Goal: Information Seeking & Learning: Check status

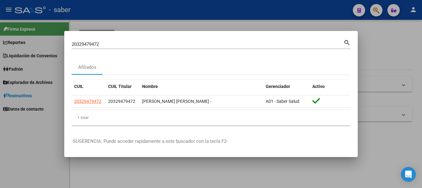
click at [96, 42] on input "20329479472" at bounding box center [208, 44] width 272 height 6
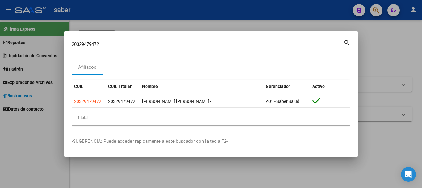
click at [96, 42] on input "20329479472" at bounding box center [208, 44] width 272 height 6
paste input "7310769121"
type input "27310769121"
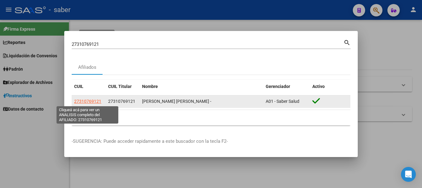
click at [92, 100] on span "27310769121" at bounding box center [87, 101] width 27 height 5
type textarea "27310769121"
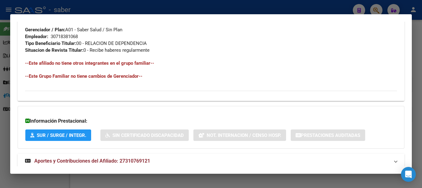
scroll to position [325, 0]
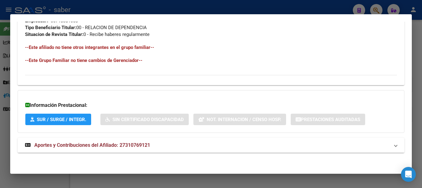
click at [92, 144] on span "Aportes y Contribuciones del Afiliado: 27310769121" at bounding box center [92, 145] width 116 height 6
click at [73, 148] on span "Aportes y Contribuciones del Afiliado: 27310769121" at bounding box center [92, 147] width 116 height 6
click at [95, 143] on span "Aportes y Contribuciones del Afiliado: 27310769121" at bounding box center [92, 145] width 116 height 6
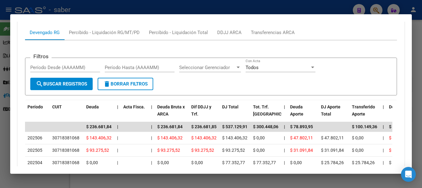
scroll to position [459, 0]
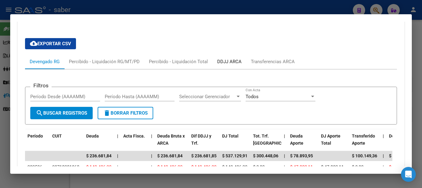
click at [231, 62] on div "DDJJ ARCA" at bounding box center [229, 61] width 24 height 7
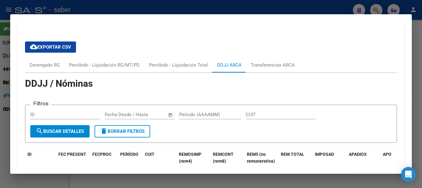
scroll to position [412, 0]
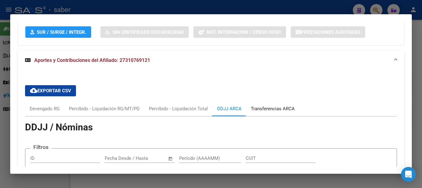
click at [272, 107] on div "Transferencias ARCA" at bounding box center [273, 108] width 44 height 7
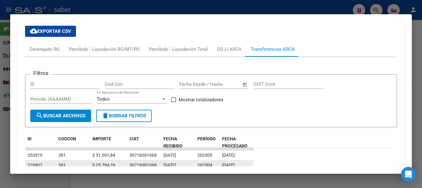
scroll to position [443, 0]
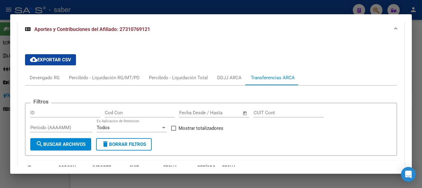
click at [201, 10] on div at bounding box center [211, 94] width 422 height 188
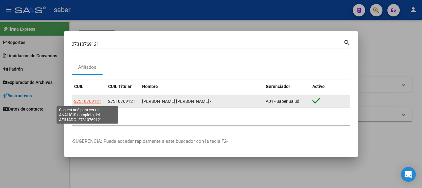
click at [85, 101] on span "27310769121" at bounding box center [87, 101] width 27 height 5
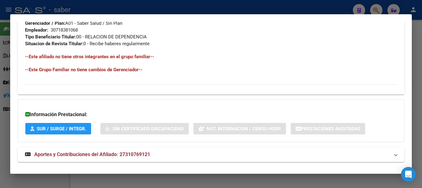
scroll to position [325, 0]
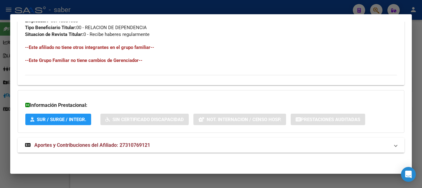
click at [88, 145] on span "Aportes y Contribuciones del Afiliado: 27310769121" at bounding box center [92, 145] width 116 height 6
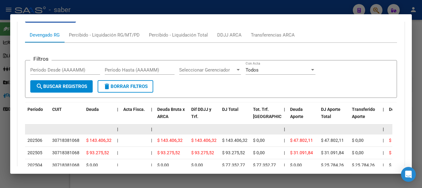
scroll to position [480, 0]
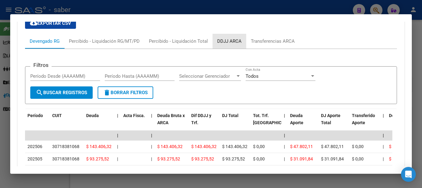
click at [233, 41] on div "DDJJ ARCA" at bounding box center [229, 41] width 24 height 7
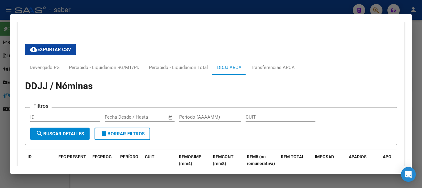
scroll to position [449, 0]
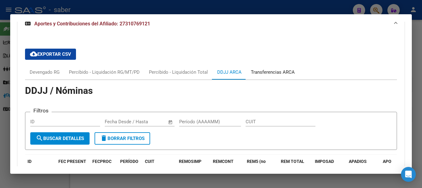
click at [274, 71] on div "Transferencias ARCA" at bounding box center [273, 72] width 44 height 7
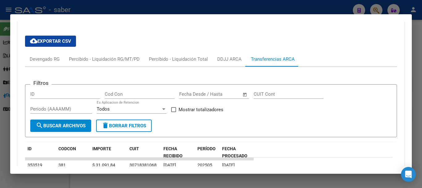
scroll to position [459, 0]
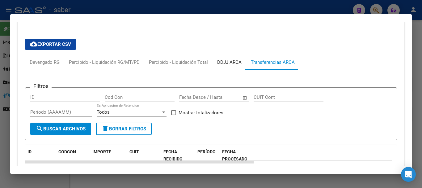
click at [226, 61] on div "DDJJ ARCA" at bounding box center [229, 62] width 24 height 7
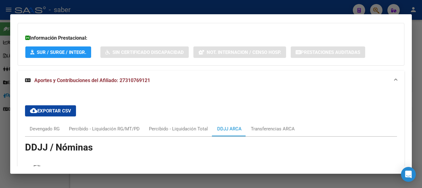
scroll to position [428, 0]
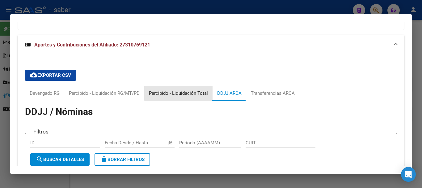
click at [189, 93] on div "Percibido - Liquidación Total" at bounding box center [178, 93] width 59 height 7
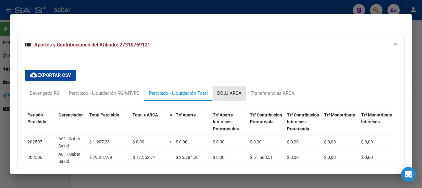
click at [233, 93] on div "DDJJ ARCA" at bounding box center [229, 93] width 24 height 7
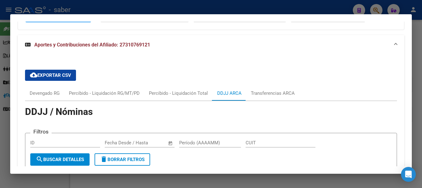
click at [218, 7] on div at bounding box center [211, 94] width 422 height 188
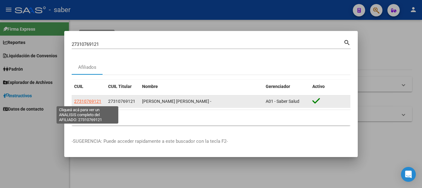
click at [91, 101] on span "27310769121" at bounding box center [87, 101] width 27 height 5
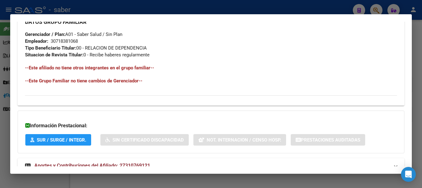
scroll to position [325, 0]
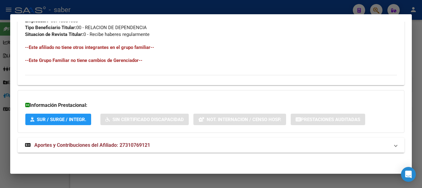
click at [102, 143] on span "Aportes y Contribuciones del Afiliado: 27310769121" at bounding box center [92, 145] width 116 height 6
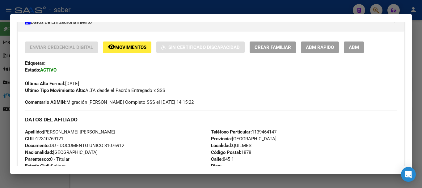
scroll to position [78, 0]
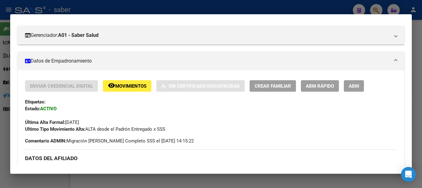
click at [193, 4] on div at bounding box center [211, 94] width 422 height 188
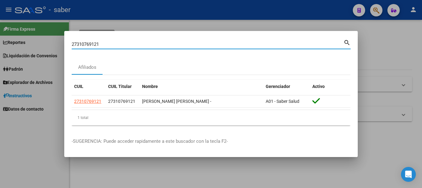
click at [95, 41] on input "27310769121" at bounding box center [208, 44] width 272 height 6
paste input
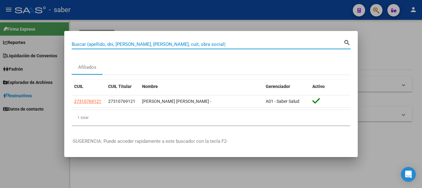
click at [85, 46] on input "Buscar (apellido, dni, [PERSON_NAME], [PERSON_NAME], cuit, obra social)" at bounding box center [208, 44] width 272 height 6
paste input
click at [83, 41] on input "Buscar (apellido, dni, [PERSON_NAME], [PERSON_NAME], cuit, obra social)" at bounding box center [208, 44] width 272 height 6
paste input "20-30231254-1"
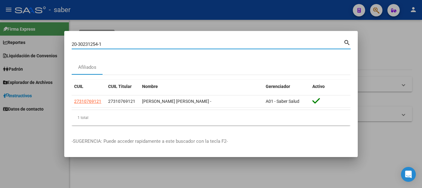
type input "20302312541"
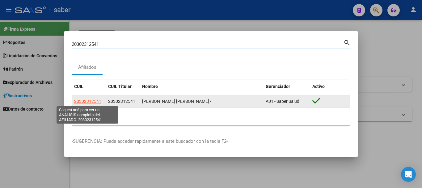
click at [93, 101] on span "20302312541" at bounding box center [87, 101] width 27 height 5
type textarea "20302312541"
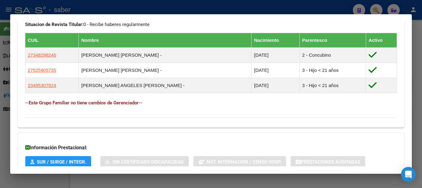
scroll to position [377, 0]
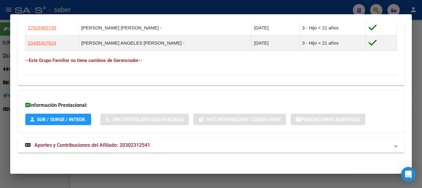
click at [84, 142] on span "Aportes y Contribuciones del Afiliado: 20302312541" at bounding box center [92, 145] width 116 height 6
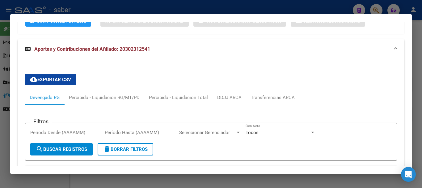
scroll to position [470, 0]
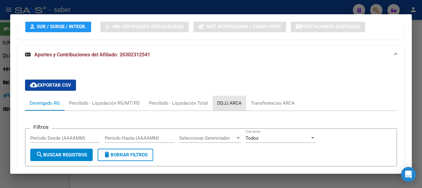
click at [234, 101] on div "DDJJ ARCA" at bounding box center [229, 103] width 24 height 7
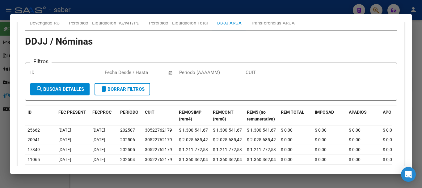
scroll to position [532, 0]
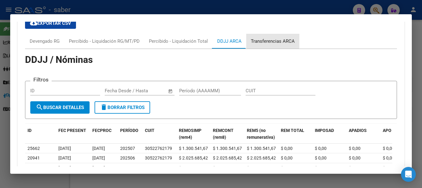
click at [270, 39] on div "Transferencias ARCA" at bounding box center [273, 41] width 44 height 7
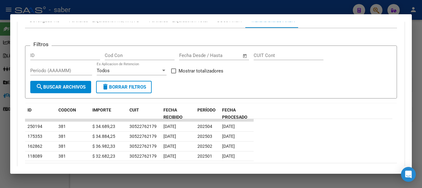
scroll to position [563, 0]
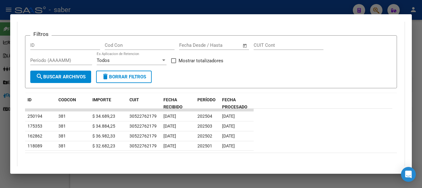
click at [181, 172] on mat-dialog-container "Análisis Afiliado - CUIL: 20302312541 DATOS [PERSON_NAME] ÁGIL: [PERSON_NAME] […" at bounding box center [211, 94] width 402 height 160
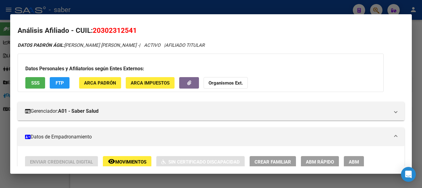
scroll to position [0, 0]
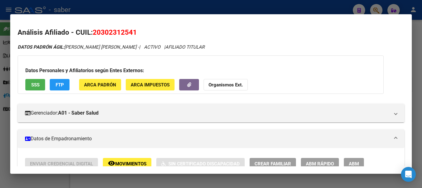
click at [195, 11] on div at bounding box center [211, 94] width 422 height 188
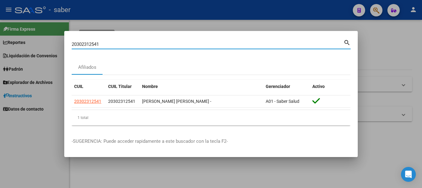
click at [87, 46] on input "20302312541" at bounding box center [208, 44] width 272 height 6
paste input "67638959"
type input "20367638959"
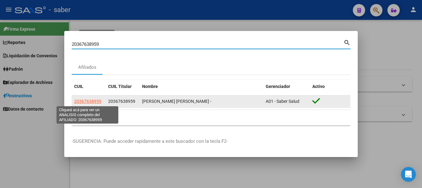
click at [97, 102] on span "20367638959" at bounding box center [87, 101] width 27 height 5
type textarea "20367638959"
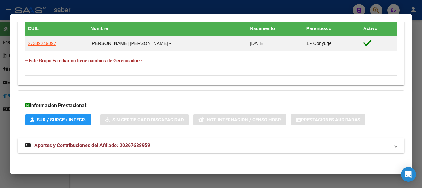
scroll to position [347, 0]
click at [141, 143] on span "Aportes y Contribuciones del Afiliado: 20367638959" at bounding box center [92, 145] width 116 height 6
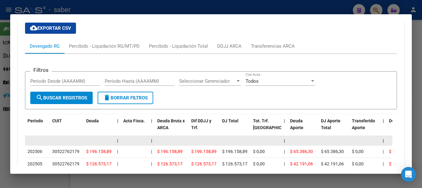
scroll to position [502, 0]
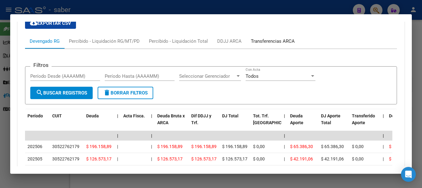
click at [270, 40] on div "Transferencias ARCA" at bounding box center [273, 41] width 44 height 7
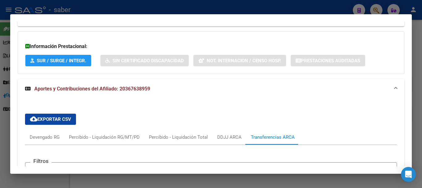
scroll to position [378, 0]
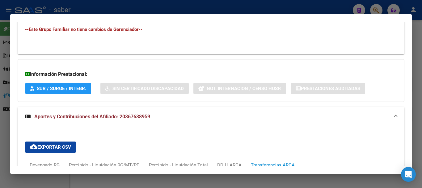
click at [198, 2] on div at bounding box center [211, 94] width 422 height 188
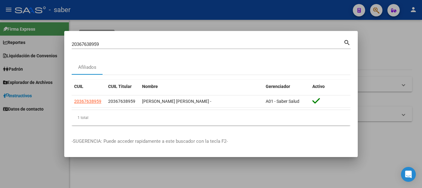
click at [96, 44] on input "20367638959" at bounding box center [208, 44] width 272 height 6
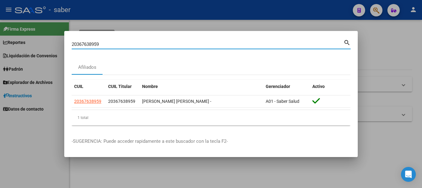
click at [96, 44] on input "20367638959" at bounding box center [208, 44] width 272 height 6
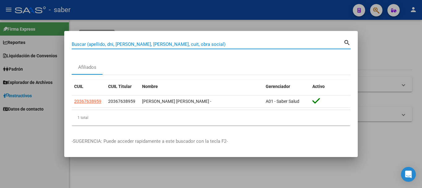
paste input "20318284785"
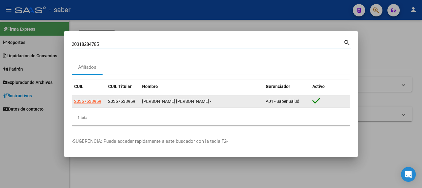
type input "20318284785"
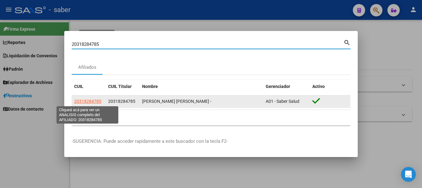
click at [92, 101] on span "20318284785" at bounding box center [87, 101] width 27 height 5
type textarea "20318284785"
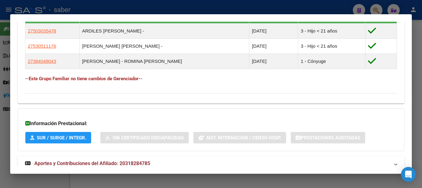
scroll to position [377, 0]
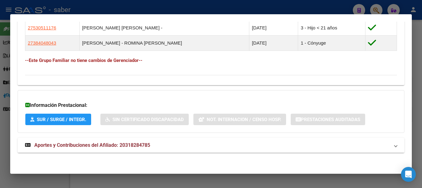
click at [99, 145] on span "Aportes y Contribuciones del Afiliado: 20318284785" at bounding box center [92, 145] width 116 height 6
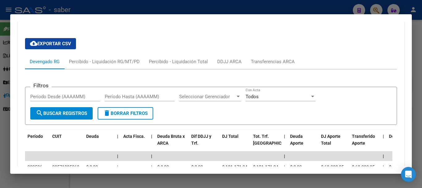
scroll to position [501, 0]
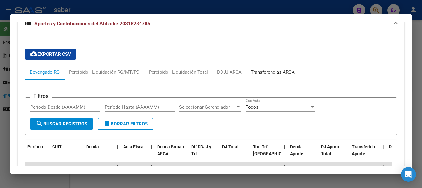
click at [267, 73] on div "Transferencias ARCA" at bounding box center [273, 72] width 44 height 7
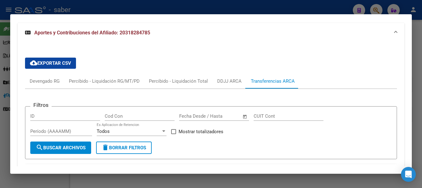
scroll to position [490, 0]
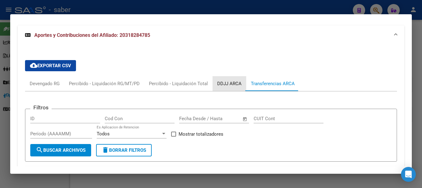
click at [224, 84] on div "DDJJ ARCA" at bounding box center [229, 83] width 24 height 7
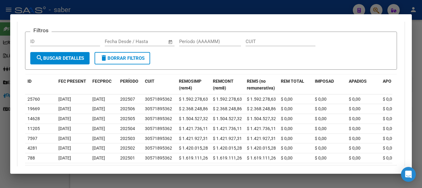
scroll to position [582, 0]
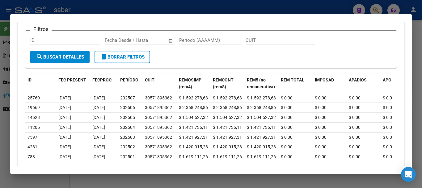
click at [200, 21] on app-list-header "DDJJ / Nóminas Filtros ID Start date – End date Fecha Desde / Hasta Período (AA…" at bounding box center [211, 37] width 372 height 62
click at [207, 5] on div at bounding box center [211, 94] width 422 height 188
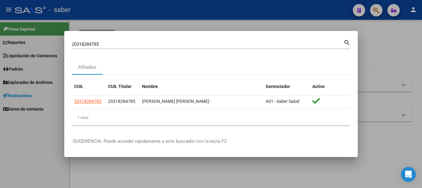
click at [93, 41] on mat-dialog-container "20318284785 Buscar (apellido, dni, cuil, nro traspaso, cuit, obra social) searc…" at bounding box center [211, 94] width 294 height 126
click at [89, 45] on input "20318284785" at bounding box center [208, 44] width 272 height 6
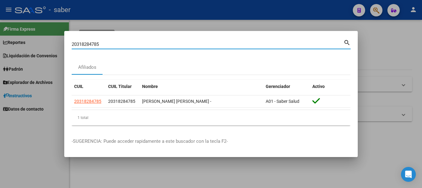
click at [89, 45] on input "20318284785" at bounding box center [208, 44] width 272 height 6
click at [89, 46] on input "20318284785" at bounding box center [208, 44] width 272 height 6
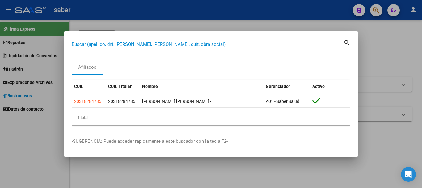
paste input "27392758580"
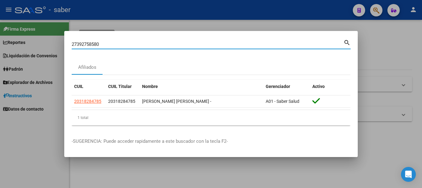
type input "27392758580"
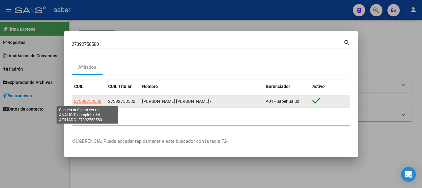
click at [92, 101] on span "27392758580" at bounding box center [87, 101] width 27 height 5
type textarea "27392758580"
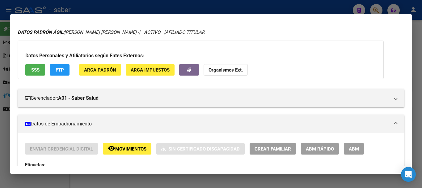
scroll to position [0, 0]
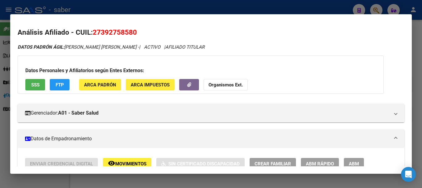
click at [211, 9] on div at bounding box center [211, 94] width 422 height 188
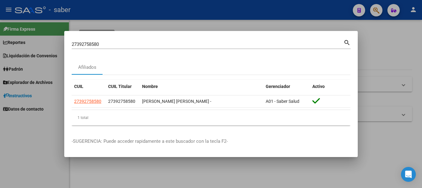
click at [91, 41] on div "27392758580 Buscar (apellido, dni, [PERSON_NAME], [PERSON_NAME], cuit, obra soc…" at bounding box center [208, 44] width 272 height 9
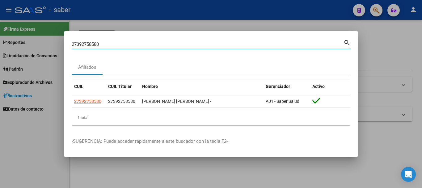
click at [91, 41] on div "27392758580 Buscar (apellido, dni, [PERSON_NAME], [PERSON_NAME], cuit, obra soc…" at bounding box center [208, 44] width 272 height 9
click at [92, 44] on input "27392758580" at bounding box center [208, 44] width 272 height 6
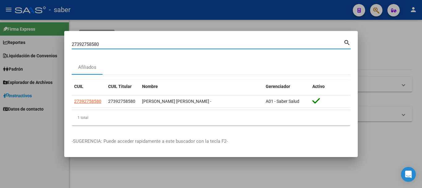
paste input "0328430615"
type input "20328430615"
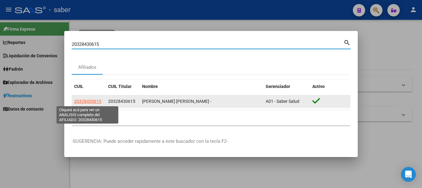
click at [77, 101] on span "20328430615" at bounding box center [87, 101] width 27 height 5
type textarea "20328430615"
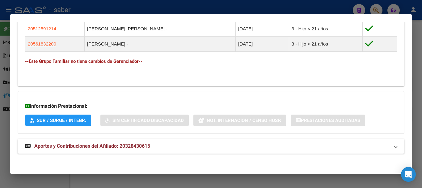
scroll to position [377, 0]
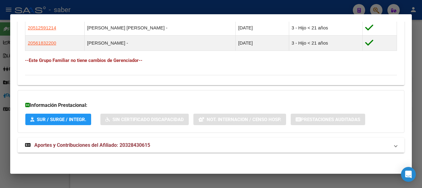
click at [105, 145] on span "Aportes y Contribuciones del Afiliado: 20328430615" at bounding box center [92, 145] width 116 height 6
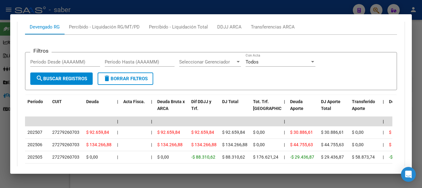
scroll to position [532, 0]
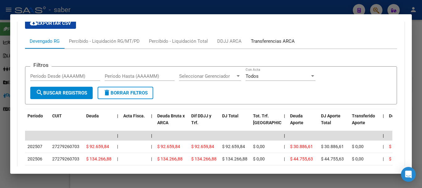
click at [273, 42] on div "Transferencias ARCA" at bounding box center [273, 41] width 44 height 7
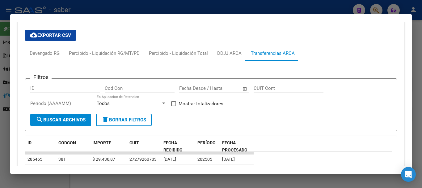
scroll to position [501, 0]
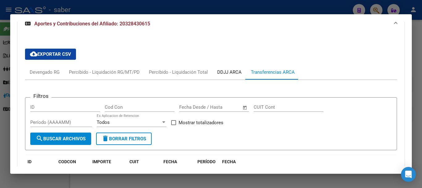
click at [228, 73] on div "DDJJ ARCA" at bounding box center [229, 72] width 24 height 7
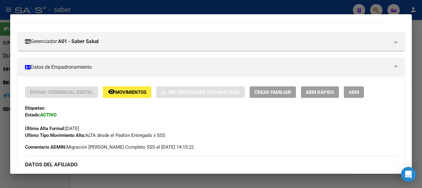
scroll to position [68, 0]
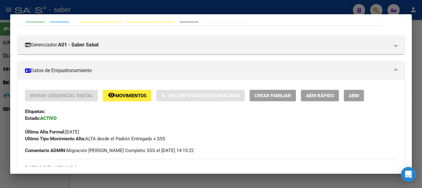
click at [165, 8] on div at bounding box center [211, 94] width 422 height 188
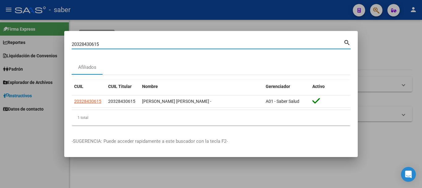
click at [88, 45] on input "20328430615" at bounding box center [208, 44] width 272 height 6
drag, startPoint x: 88, startPoint y: 45, endPoint x: 92, endPoint y: 44, distance: 5.0
click at [88, 45] on input "20328430615" at bounding box center [208, 44] width 272 height 6
paste input "282776708"
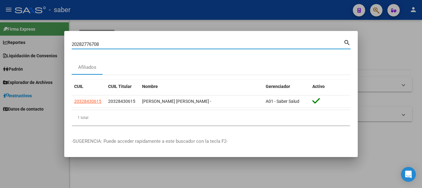
type input "20282776708"
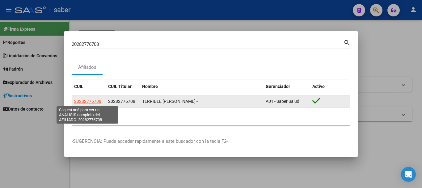
click at [91, 100] on span "20282776708" at bounding box center [87, 101] width 27 height 5
type textarea "20282776708"
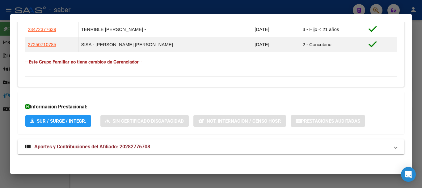
scroll to position [377, 0]
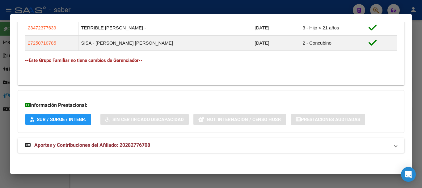
click at [127, 142] on span "Aportes y Contribuciones del Afiliado: 20282776708" at bounding box center [92, 145] width 116 height 6
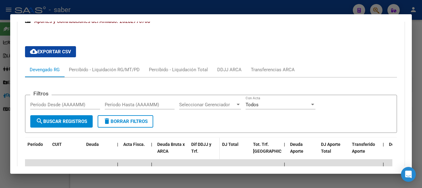
scroll to position [501, 0]
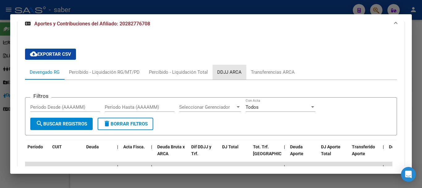
click at [232, 72] on div "DDJJ ARCA" at bounding box center [229, 72] width 24 height 7
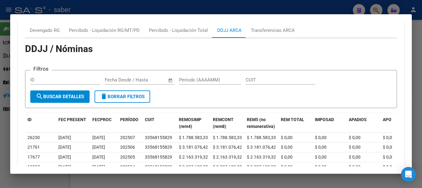
scroll to position [532, 0]
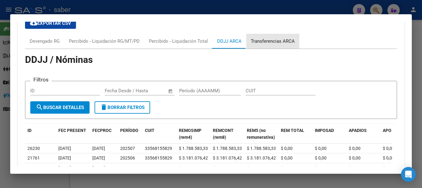
click at [273, 40] on div "Transferencias ARCA" at bounding box center [273, 41] width 44 height 7
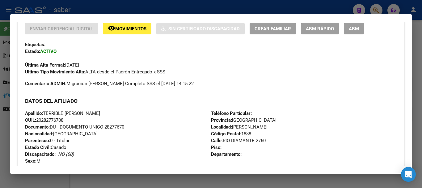
scroll to position [0, 0]
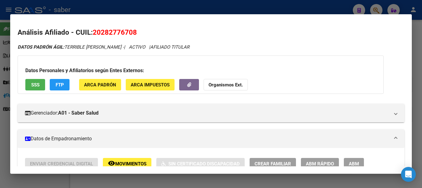
click at [181, 4] on div at bounding box center [211, 94] width 422 height 188
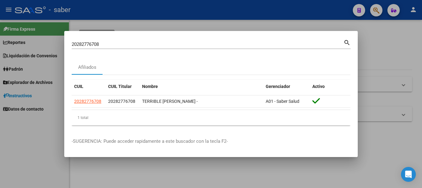
click at [95, 45] on input "20282776708" at bounding box center [208, 44] width 272 height 6
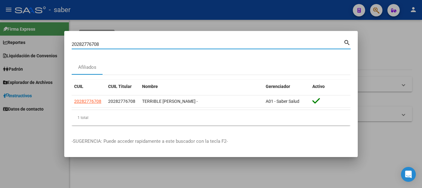
click at [95, 45] on input "20282776708" at bounding box center [208, 44] width 272 height 6
paste input "371809881"
type input "20371809881"
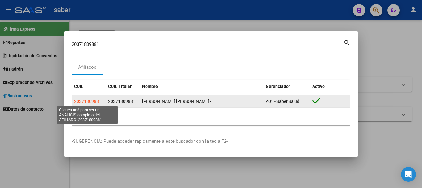
click at [88, 100] on span "20371809881" at bounding box center [87, 101] width 27 height 5
type textarea "20371809881"
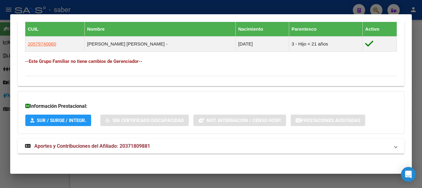
scroll to position [347, 0]
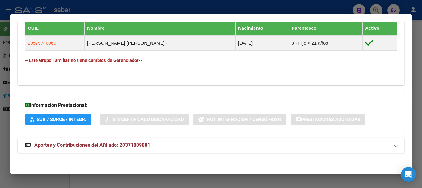
click at [105, 143] on span "Aportes y Contribuciones del Afiliado: 20371809881" at bounding box center [92, 145] width 116 height 6
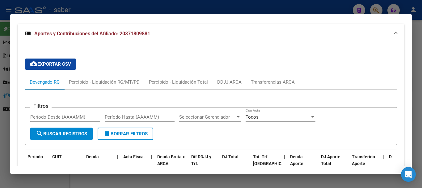
scroll to position [471, 0]
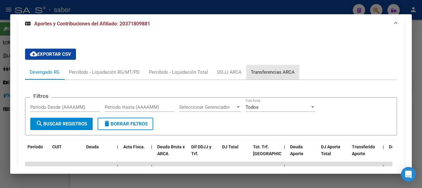
click at [268, 70] on div "Transferencias ARCA" at bounding box center [273, 72] width 44 height 7
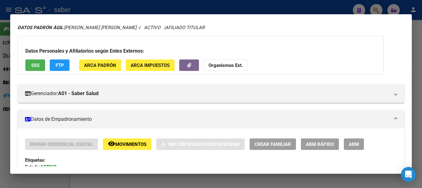
scroll to position [0, 0]
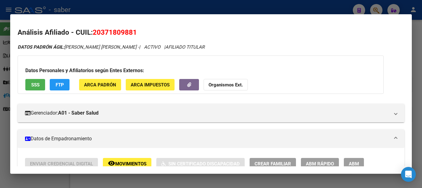
click at [220, 8] on div at bounding box center [211, 94] width 422 height 188
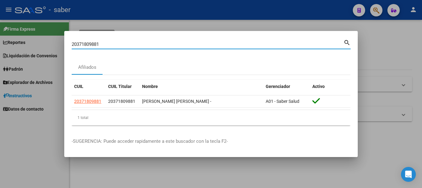
click at [89, 42] on input "20371809881" at bounding box center [208, 44] width 272 height 6
paste input "3254758329"
type input "23254758329"
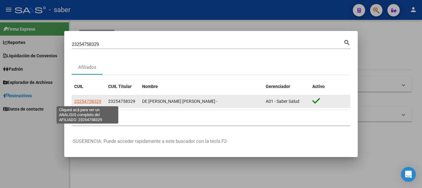
click at [93, 99] on span "23254758329" at bounding box center [87, 101] width 27 height 5
type textarea "23254758329"
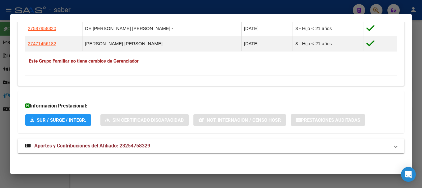
scroll to position [408, 0]
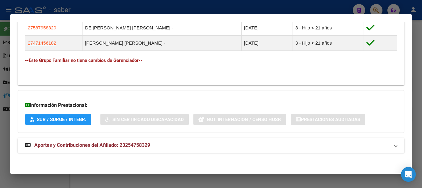
click at [126, 142] on span "Aportes y Contribuciones del Afiliado: 23254758329" at bounding box center [92, 145] width 116 height 6
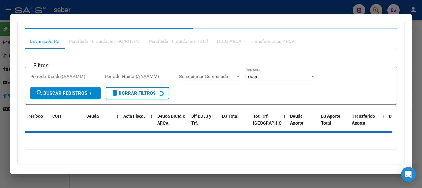
scroll to position [572, 0]
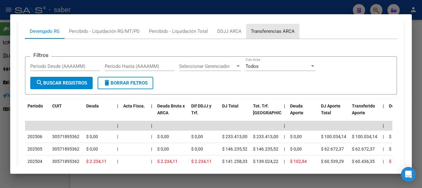
click at [274, 29] on div "Transferencias ARCA" at bounding box center [273, 31] width 44 height 7
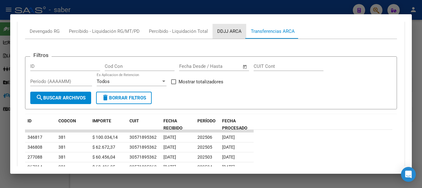
click at [227, 30] on div "DDJJ ARCA" at bounding box center [229, 31] width 24 height 7
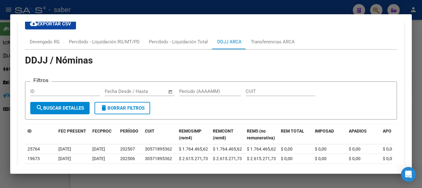
scroll to position [541, 0]
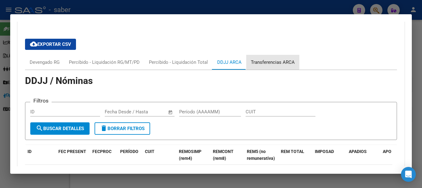
click at [270, 59] on div "Transferencias ARCA" at bounding box center [273, 62] width 44 height 7
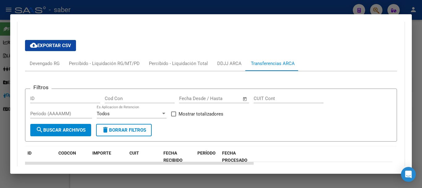
scroll to position [510, 0]
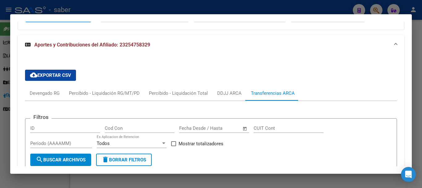
click at [244, 8] on div at bounding box center [211, 94] width 422 height 188
